Goal: Task Accomplishment & Management: Use online tool/utility

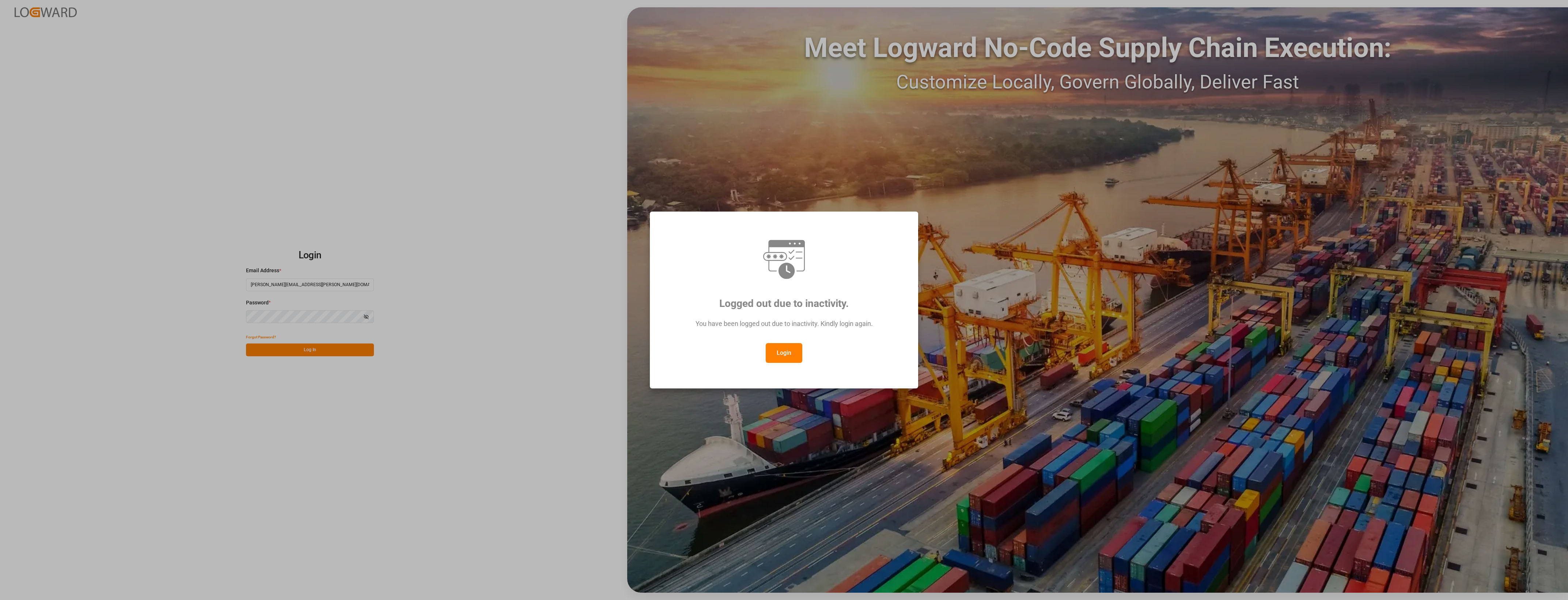
click at [791, 351] on button "Login" at bounding box center [784, 353] width 37 height 19
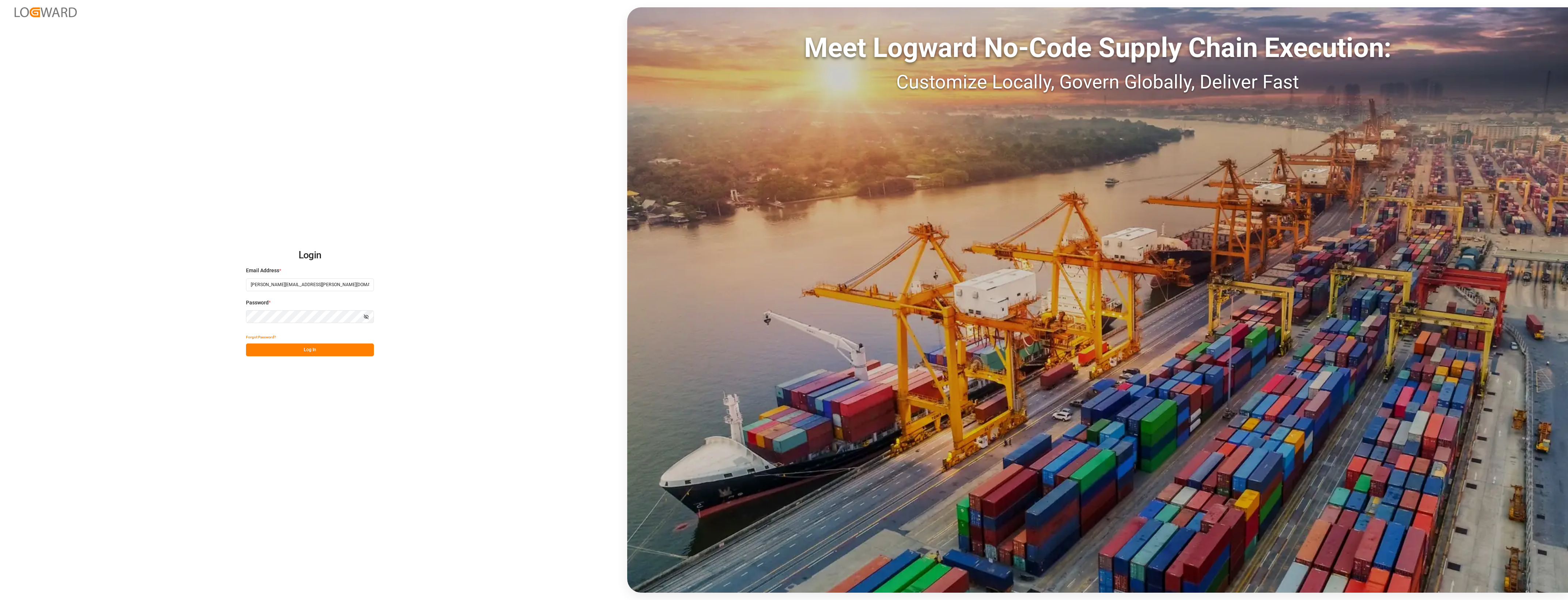
click at [309, 350] on button "Log In" at bounding box center [310, 349] width 128 height 13
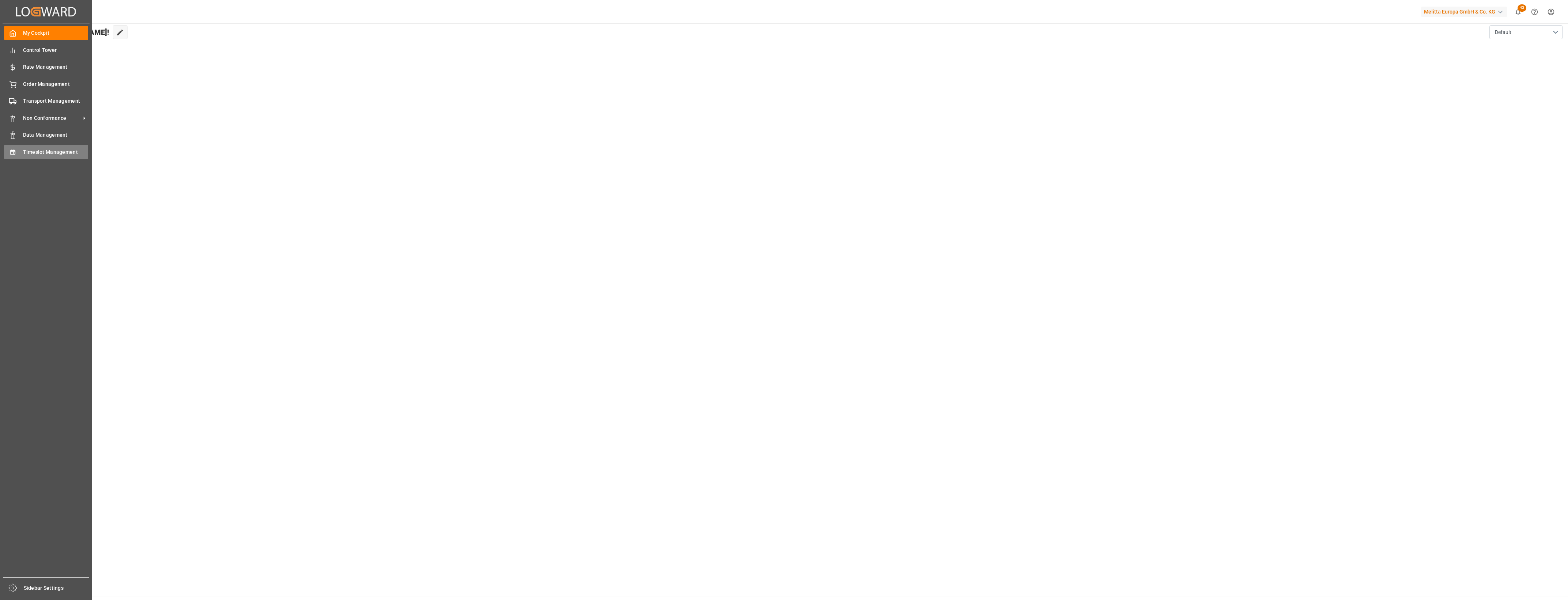
click at [30, 150] on span "Timeslot Management" at bounding box center [55, 152] width 65 height 8
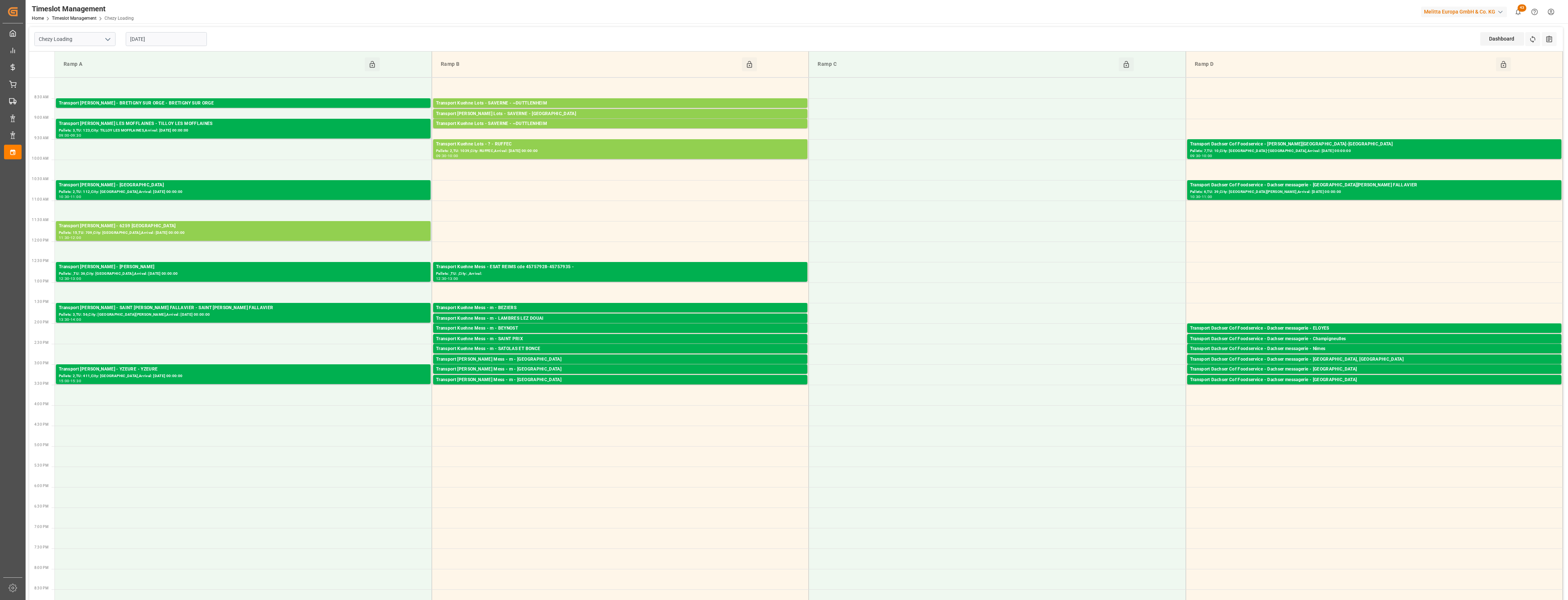
click at [164, 46] on input "[DATE]" at bounding box center [166, 39] width 81 height 14
click at [163, 142] on span "27" at bounding box center [164, 140] width 5 height 5
type input "[DATE]"
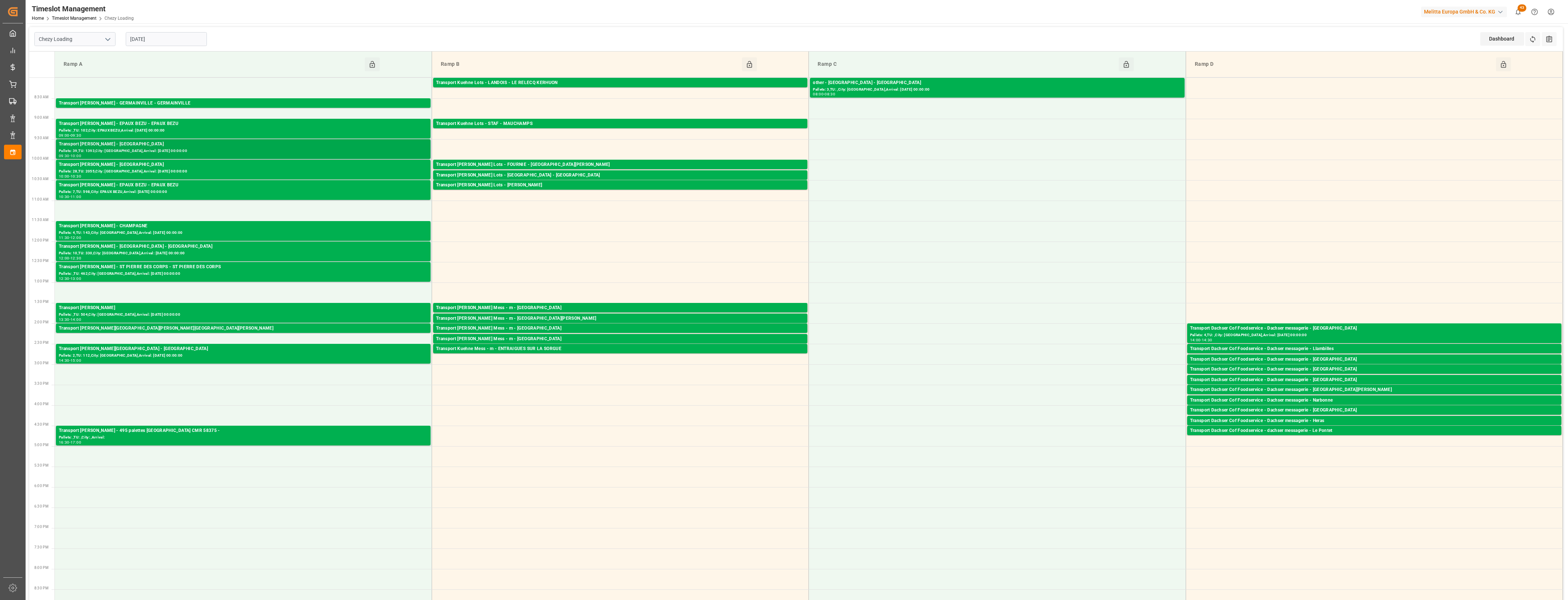
click at [191, 150] on div "Pallets: 39,TU: 1393,City: [GEOGRAPHIC_DATA],Arrival: [DATE] 00:00:00" at bounding box center [243, 151] width 369 height 6
click at [495, 176] on button "Open" at bounding box center [472, 177] width 51 height 9
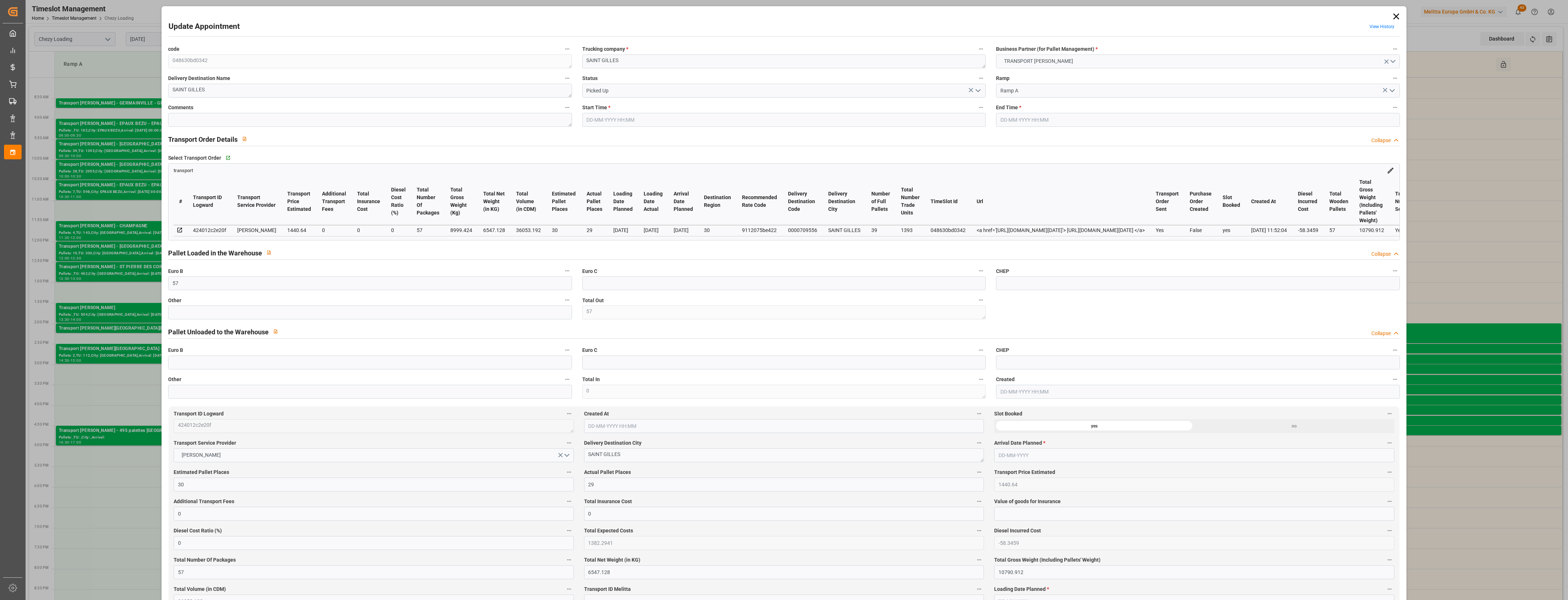
type input "[DATE] 09:30"
type input "[DATE] 10:00"
type input "[DATE] 16:18"
type input "[DATE] 11:52"
type input "[DATE]"
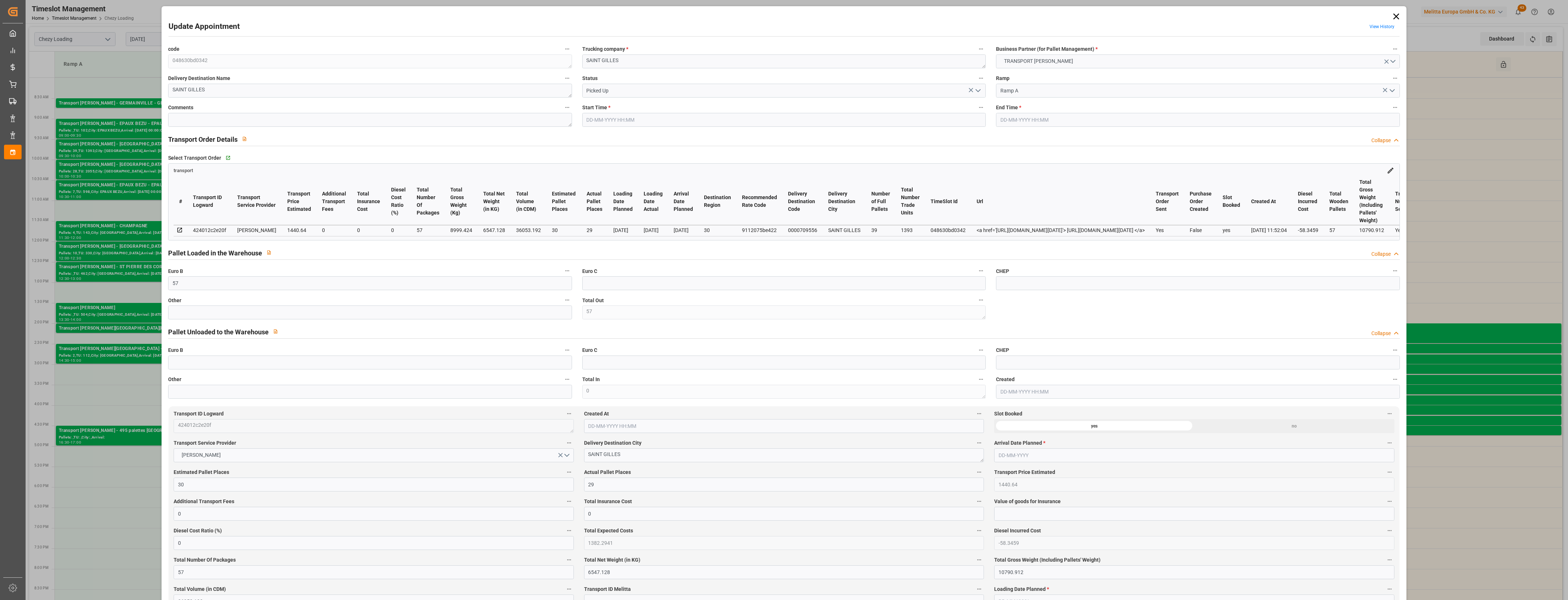
type input "[DATE]"
click at [1398, 18] on icon at bounding box center [1396, 16] width 10 height 10
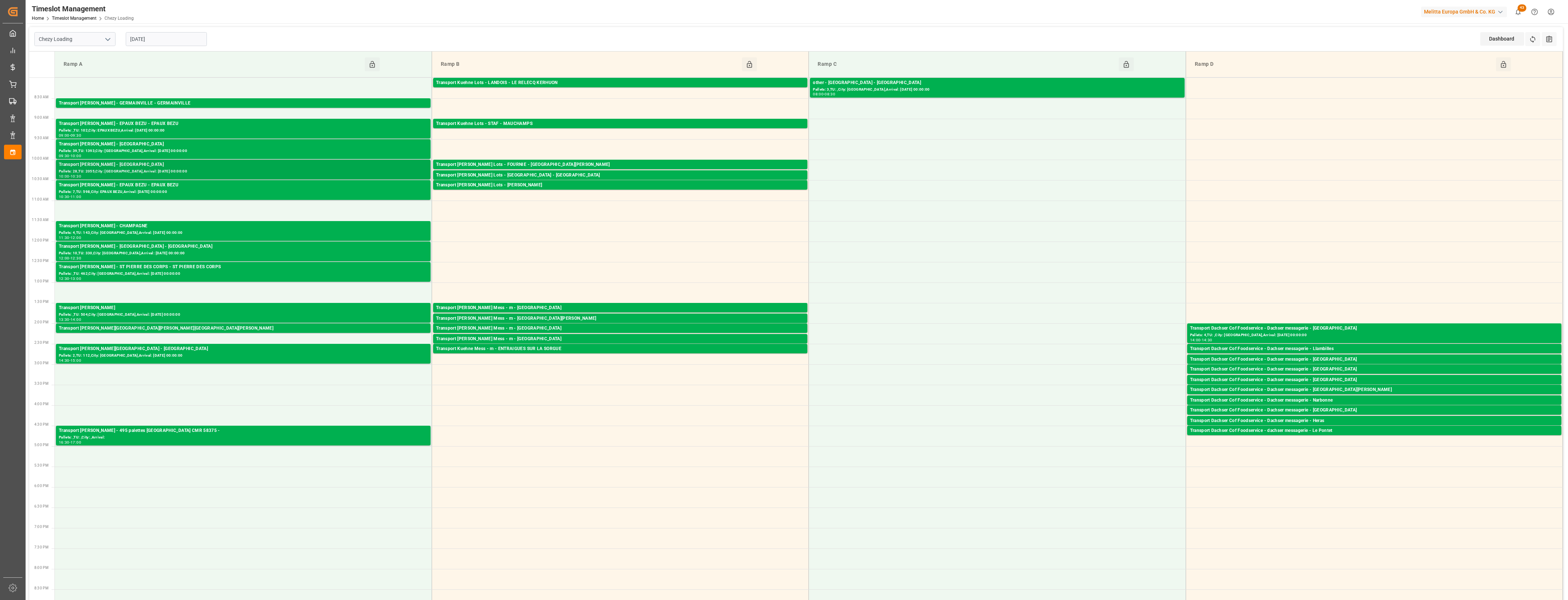
click at [228, 167] on div "Transport [PERSON_NAME] - [GEOGRAPHIC_DATA]" at bounding box center [243, 165] width 369 height 7
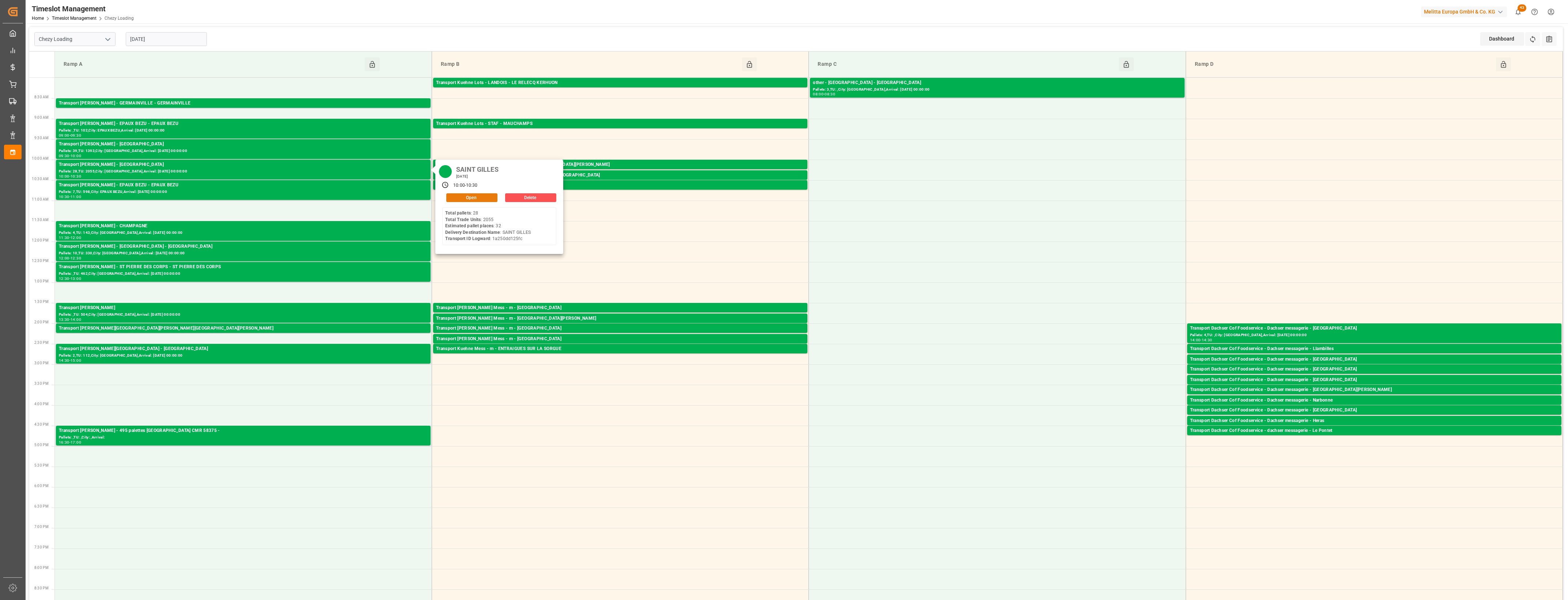
click at [475, 199] on button "Open" at bounding box center [472, 198] width 51 height 9
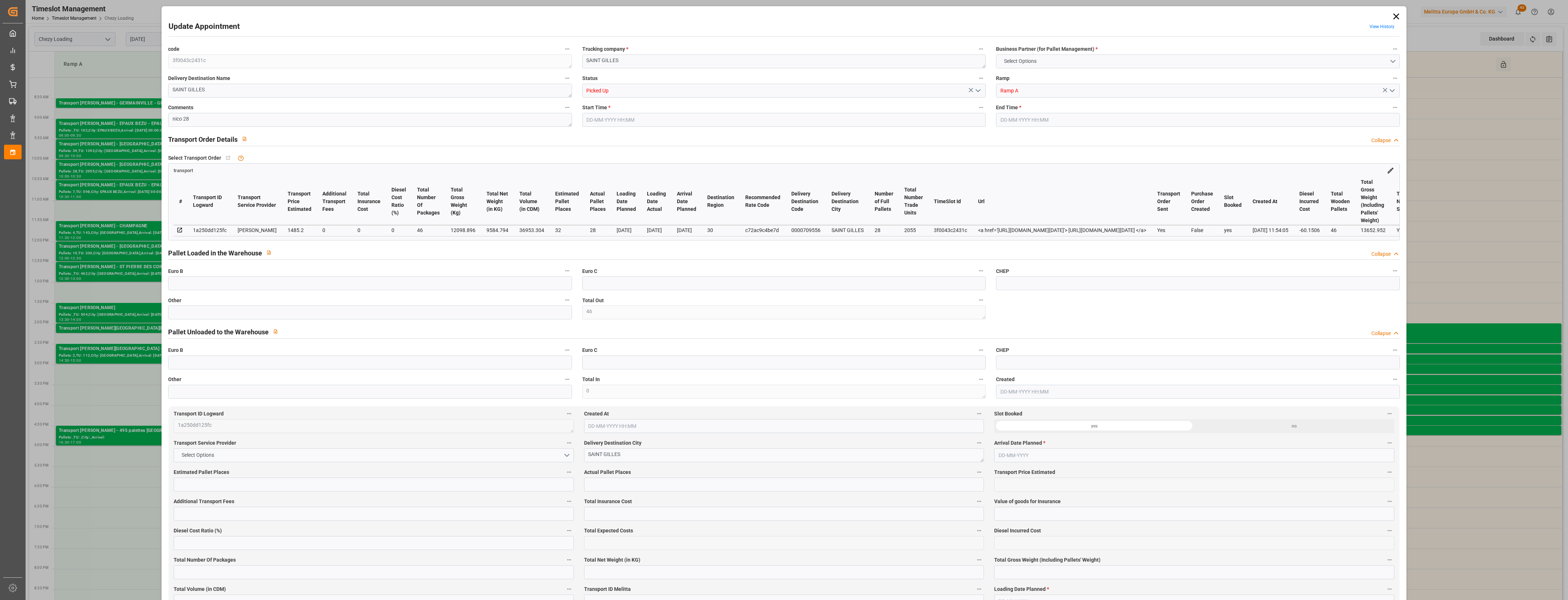
type input "46"
type input "32"
type input "28"
type input "1485.2"
type input "0"
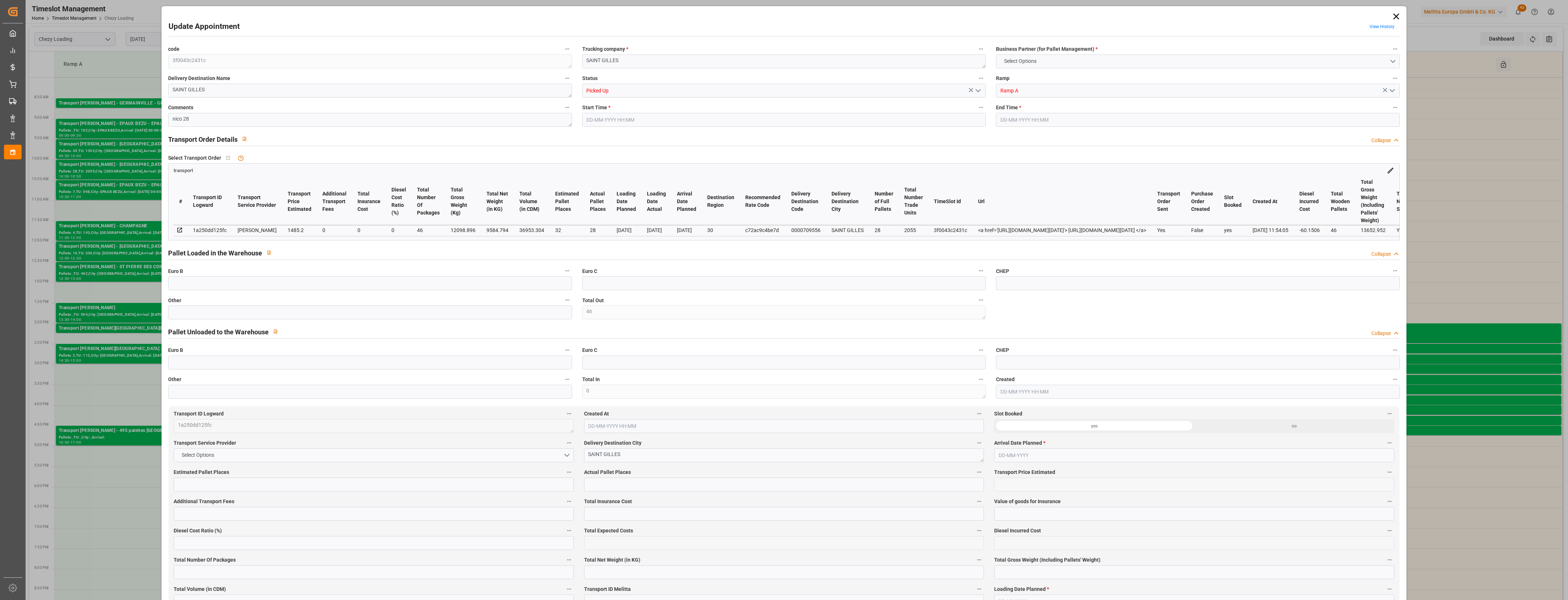
type input "0"
type input "1425.0494"
type input "-60.1506"
type input "46"
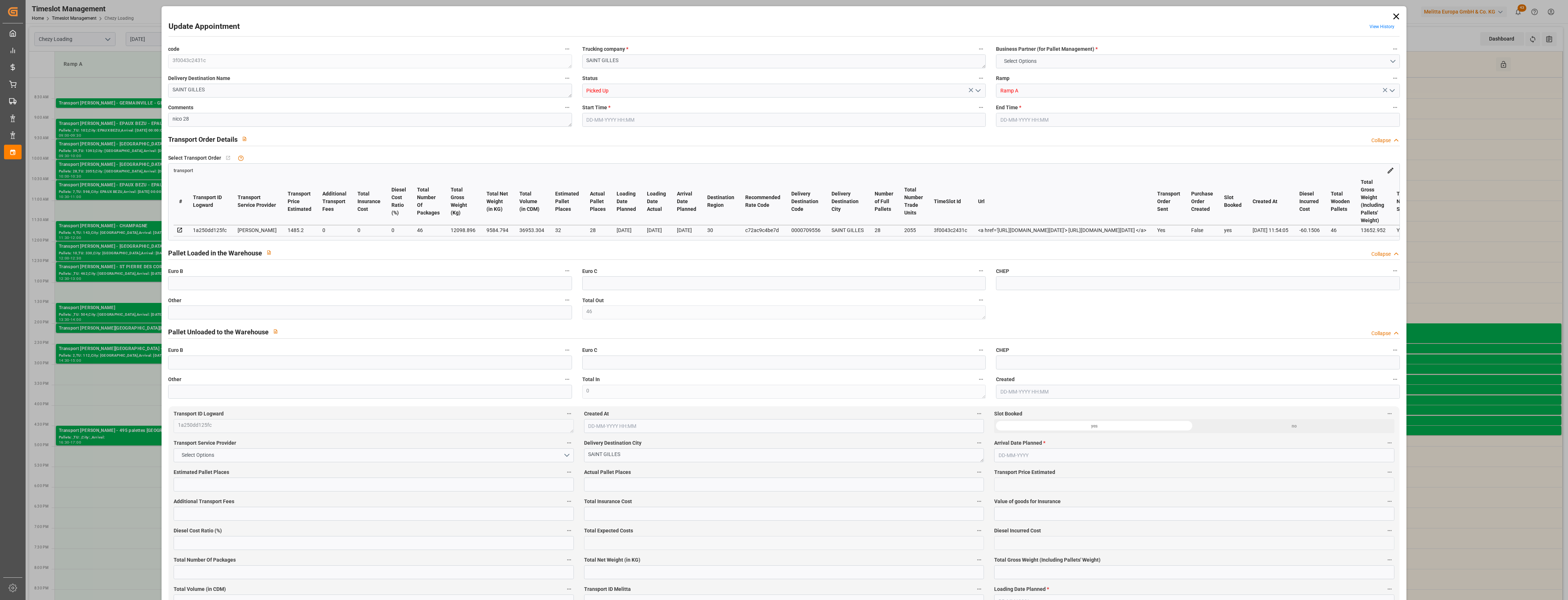
type input "9584.794"
type input "13652.952"
type input "36953.304"
type input "30"
type input "28"
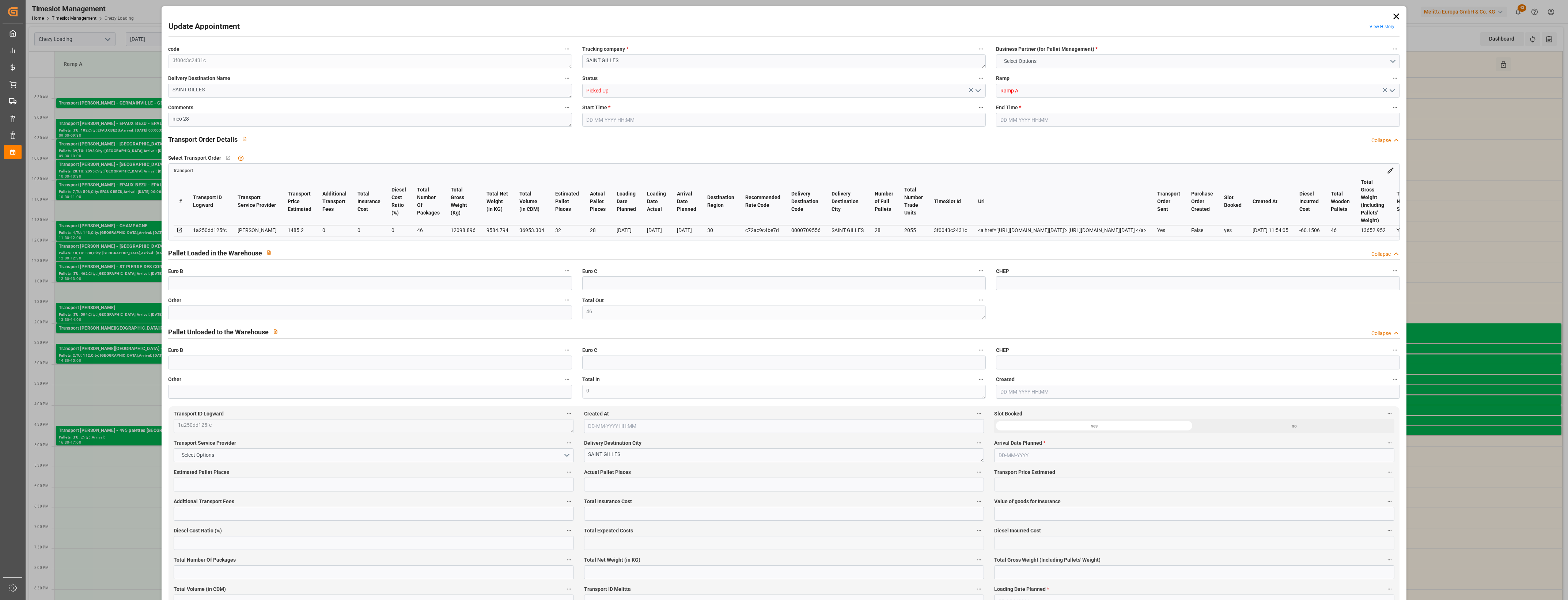
type input "2055"
type input "46"
type input "101"
type input "12098.896"
type input "0"
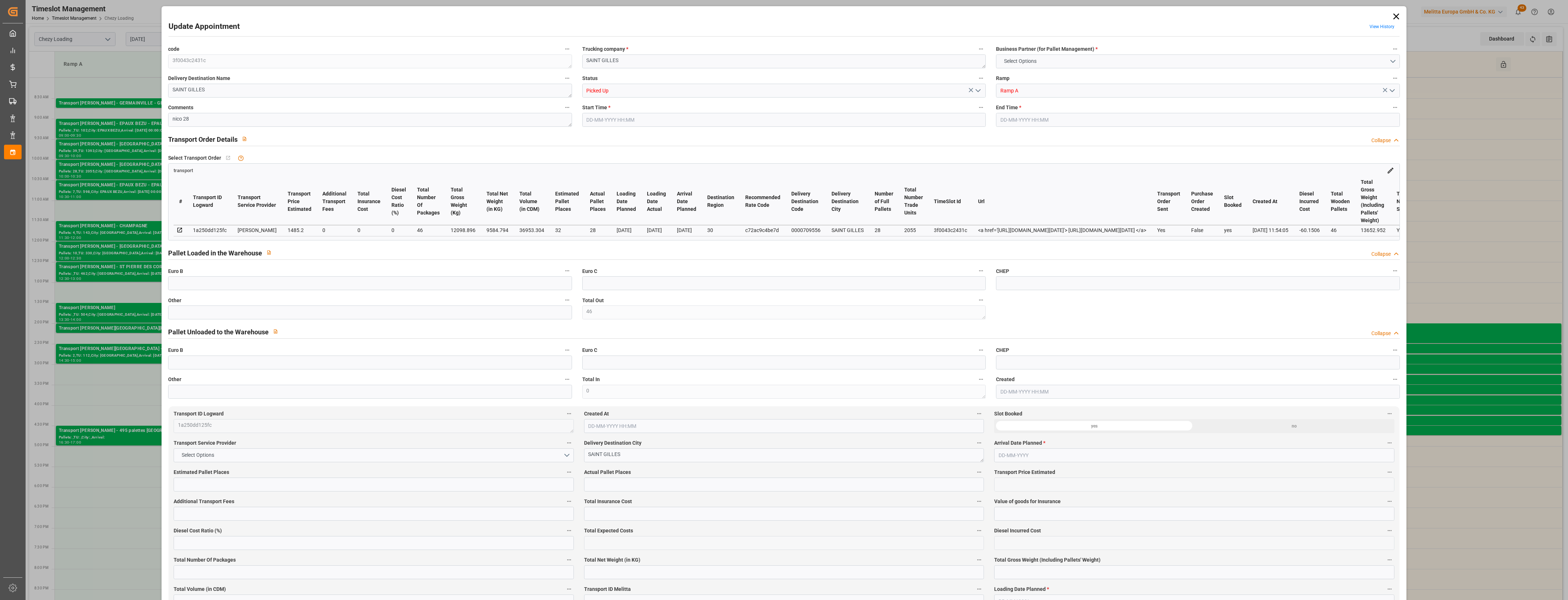
type input "12098.896"
type input "0"
type input "21"
type input "100"
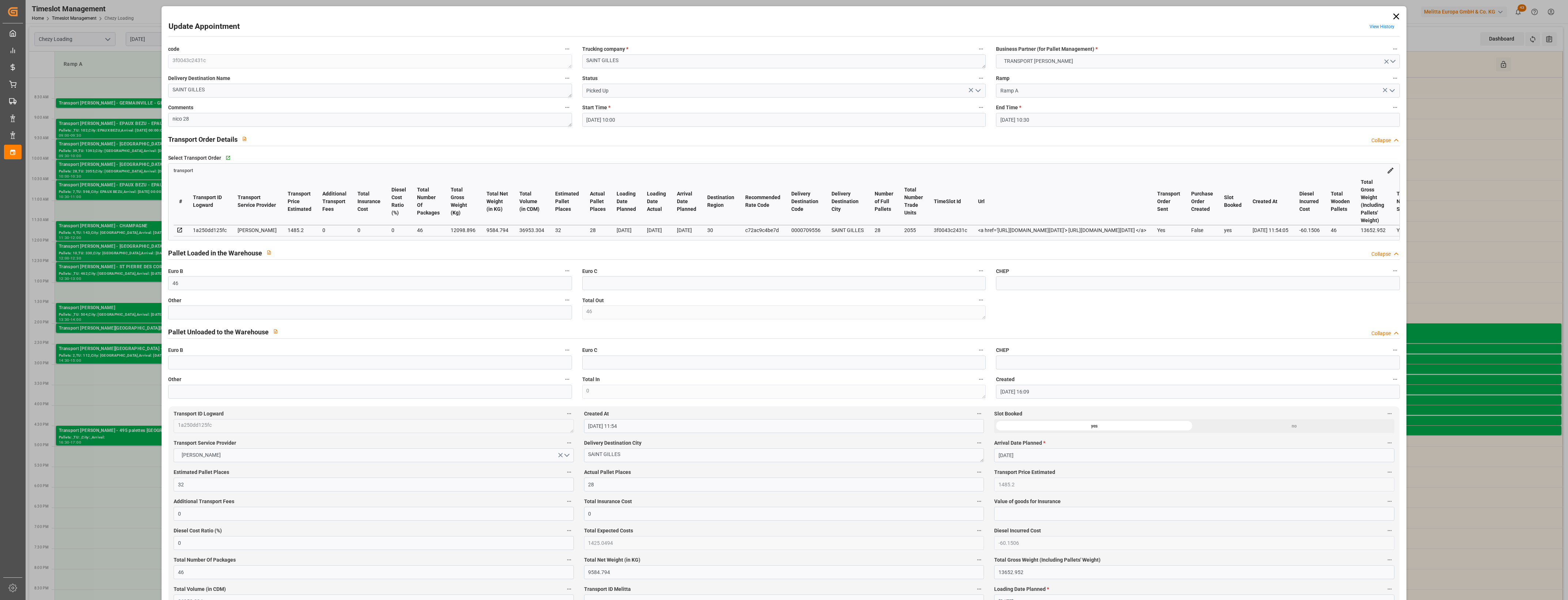
type input "[DATE] 10:00"
type input "[DATE] 10:30"
type input "[DATE] 16:09"
type input "[DATE] 11:54"
type input "[DATE]"
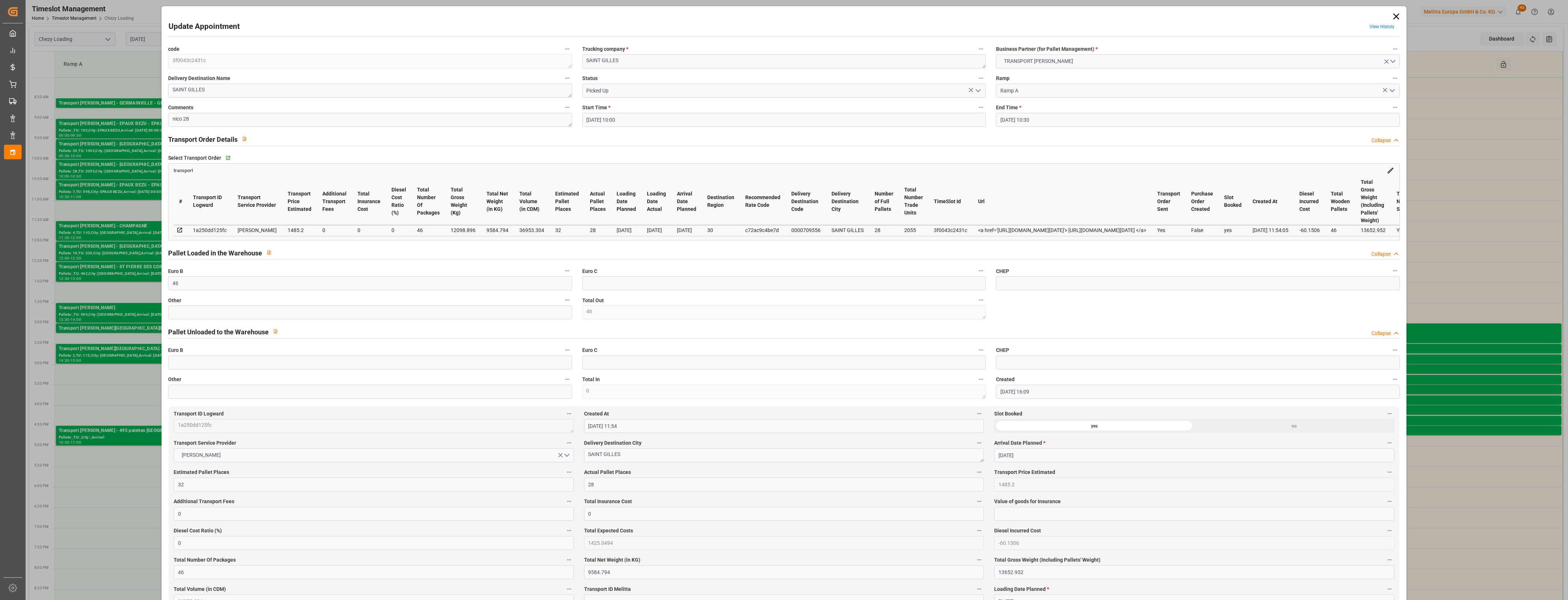
type input "[DATE]"
drag, startPoint x: 1395, startPoint y: 17, endPoint x: 1393, endPoint y: 23, distance: 6.3
click at [1395, 17] on icon at bounding box center [1396, 16] width 6 height 6
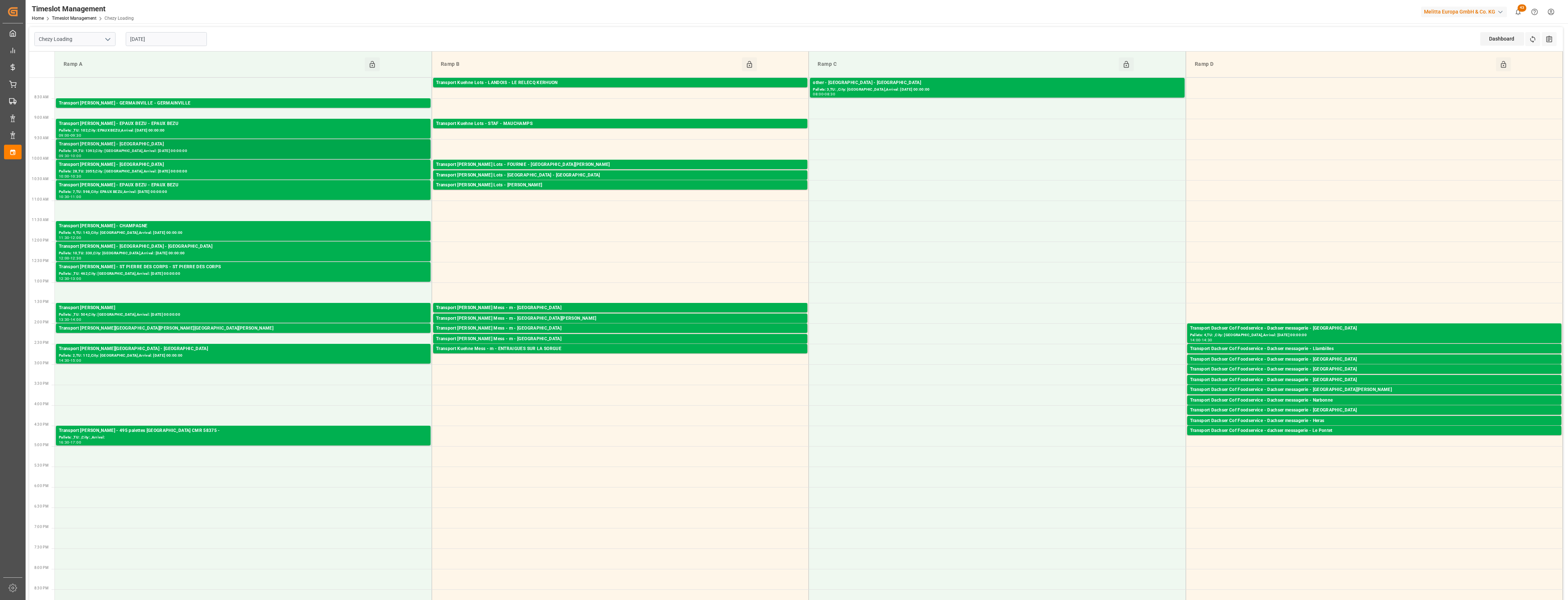
click at [155, 147] on div "Transport [PERSON_NAME] - [GEOGRAPHIC_DATA]" at bounding box center [243, 144] width 369 height 7
click at [161, 47] on div "[DATE]" at bounding box center [166, 39] width 91 height 24
click at [163, 42] on input "[DATE]" at bounding box center [166, 39] width 81 height 14
click at [178, 141] on span "28" at bounding box center [178, 140] width 5 height 5
type input "[DATE]"
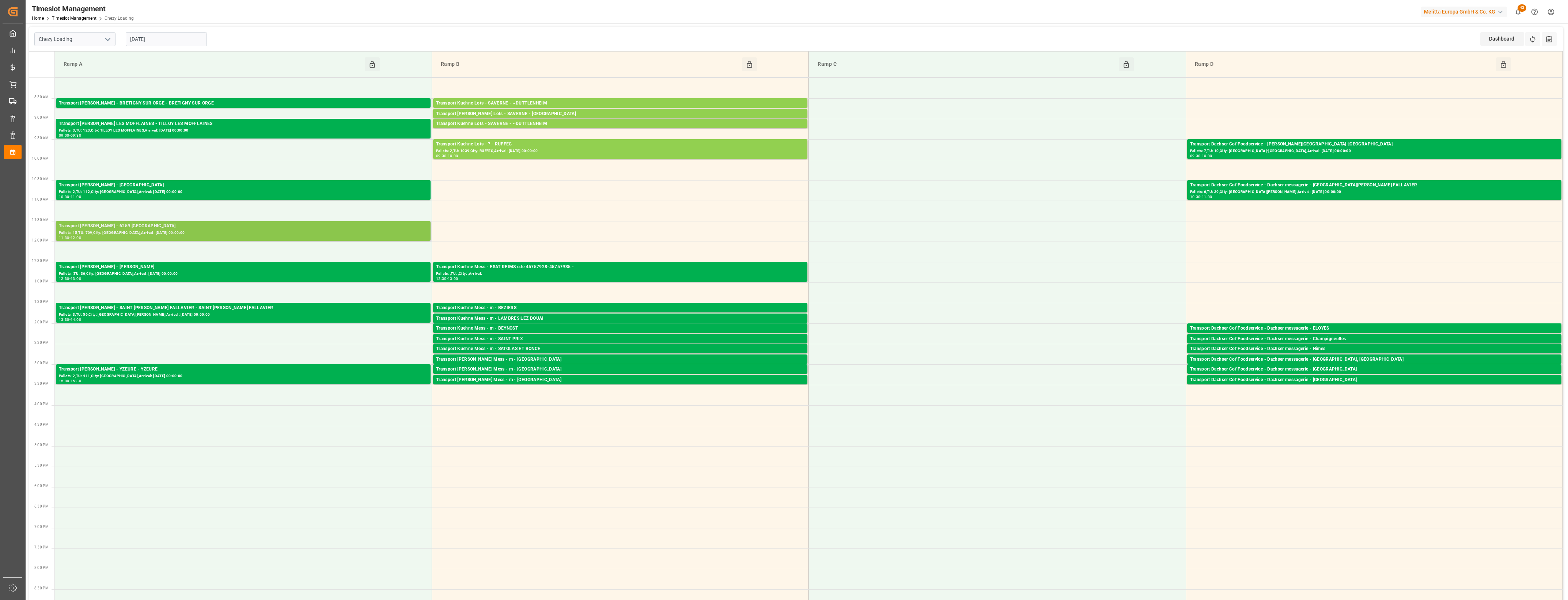
click at [239, 238] on div "11:30 - 12:00" at bounding box center [243, 238] width 369 height 4
click at [465, 257] on button "Open" at bounding box center [472, 259] width 51 height 9
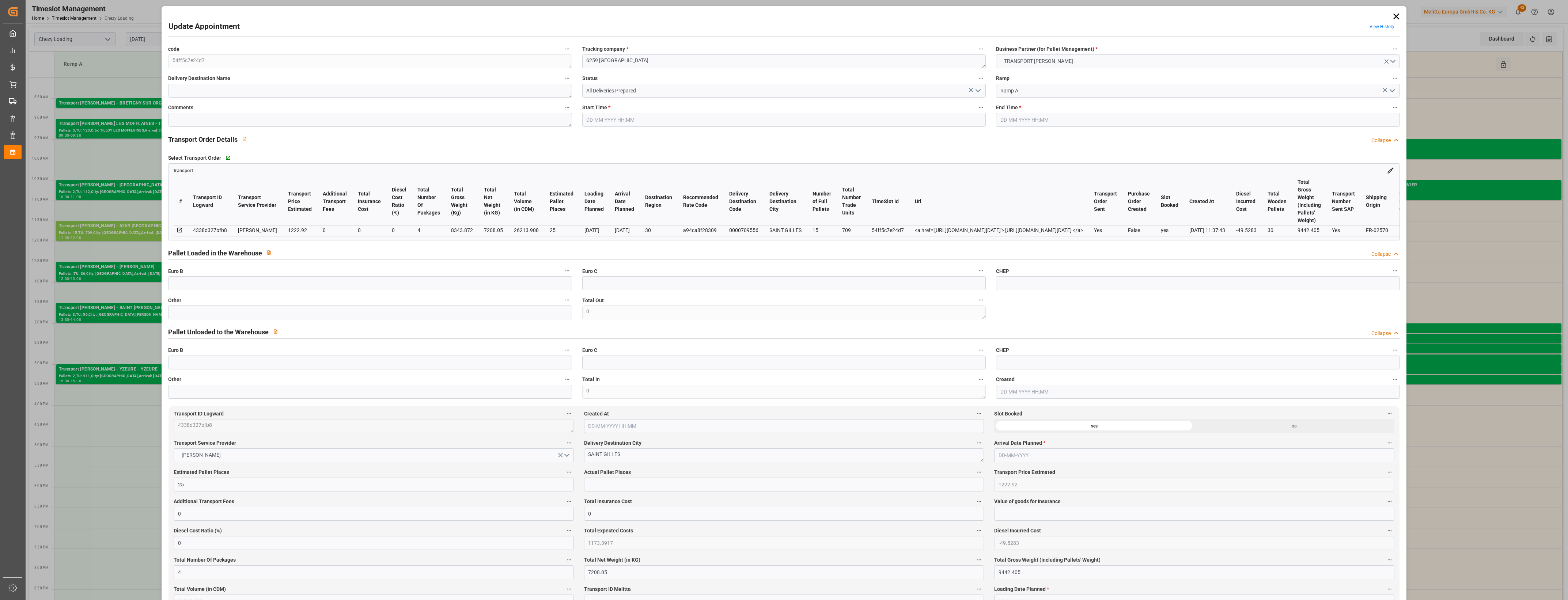
type input "[DATE] 11:30"
type input "[DATE] 12:00"
type input "[DATE] 13:50"
type input "[DATE] 11:37"
type input "[DATE]"
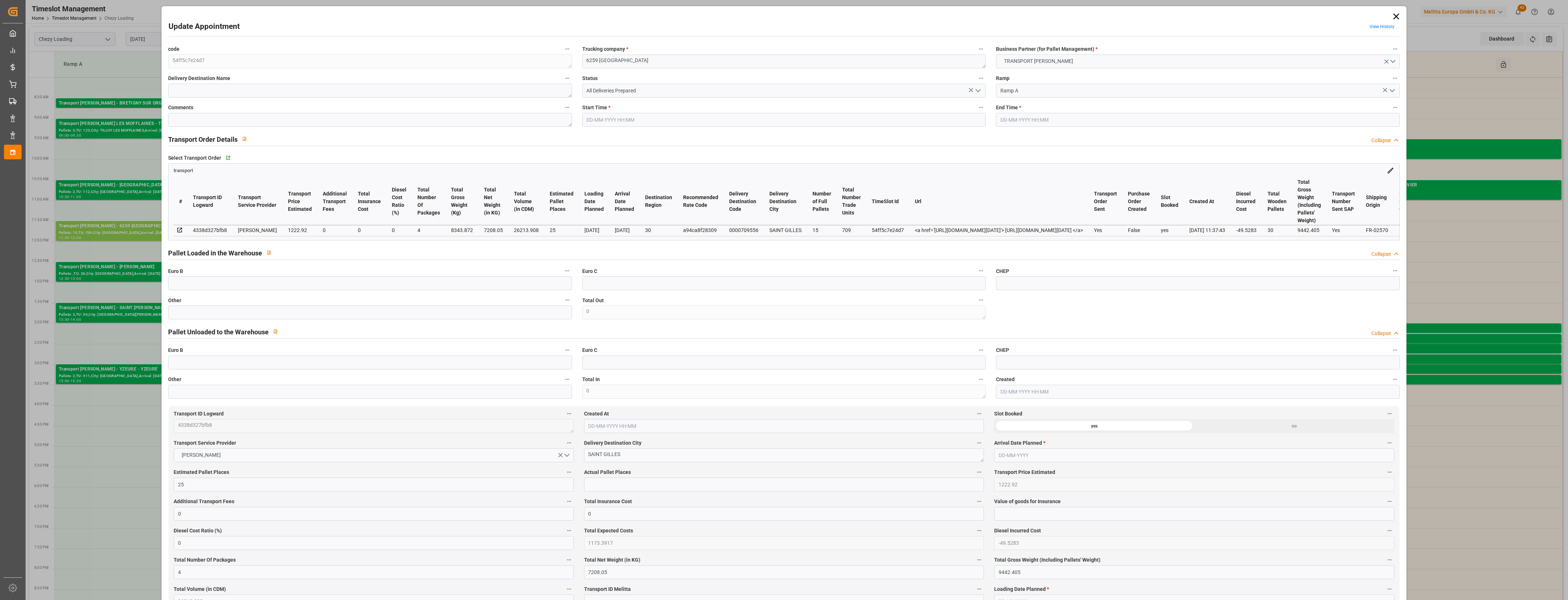
type input "[DATE]"
click at [1395, 15] on icon at bounding box center [1396, 16] width 6 height 6
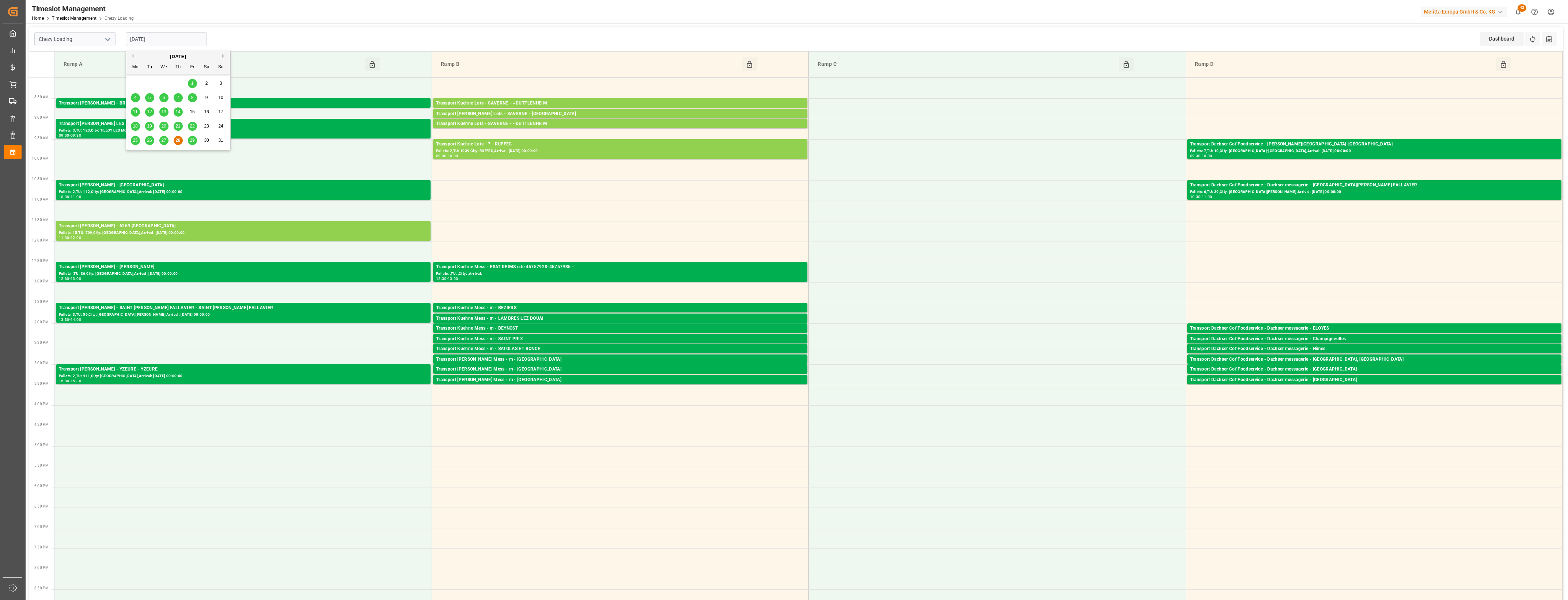
click at [179, 44] on input "[DATE]" at bounding box center [166, 39] width 81 height 14
click at [191, 138] on span "29" at bounding box center [192, 140] width 5 height 5
type input "[DATE]"
